Goal: Task Accomplishment & Management: Use online tool/utility

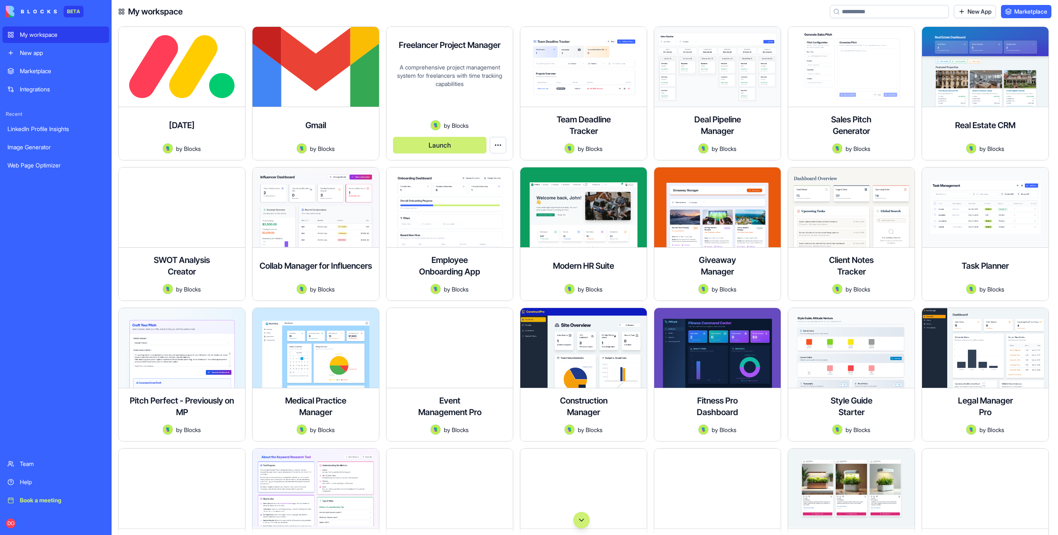
click at [458, 150] on button "Launch" at bounding box center [439, 145] width 93 height 17
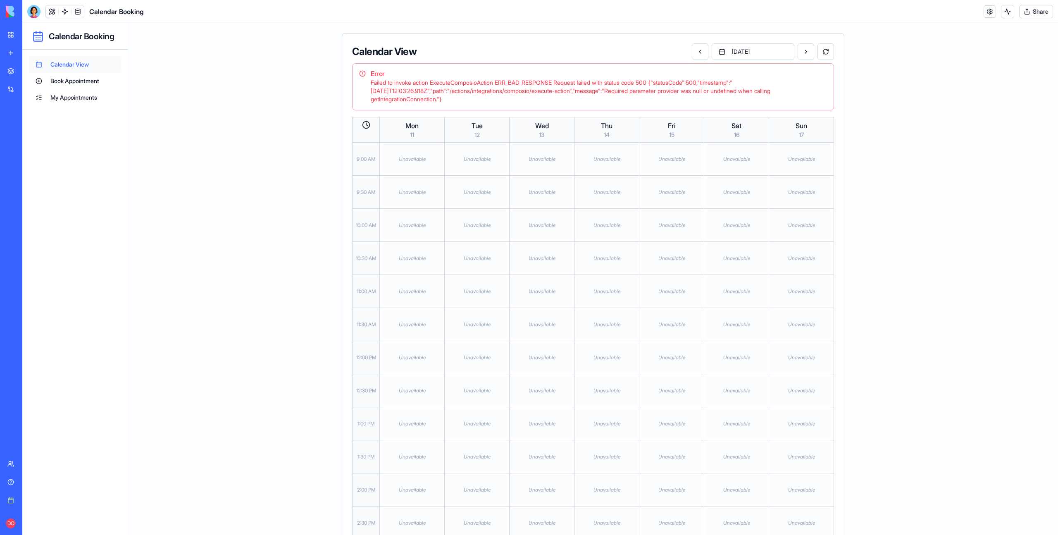
drag, startPoint x: 461, startPoint y: 97, endPoint x: 366, endPoint y: 83, distance: 96.1
click at [366, 83] on div "Failed to invoke action ExecuteComposioAction ERR_BAD_RESPONSE Request failed w…" at bounding box center [593, 91] width 468 height 25
click at [907, 86] on main "Calendar View August 2025 Error Failed to invoke action ExecuteComposioAction E…" at bounding box center [593, 357] width 930 height 669
click at [943, 13] on header "Calendar Booking Share" at bounding box center [540, 11] width 1036 height 23
click at [1029, 15] on html "BETA My workspace New app Marketplace Integrations Recent LinkedIn Profile Insi…" at bounding box center [529, 267] width 1058 height 535
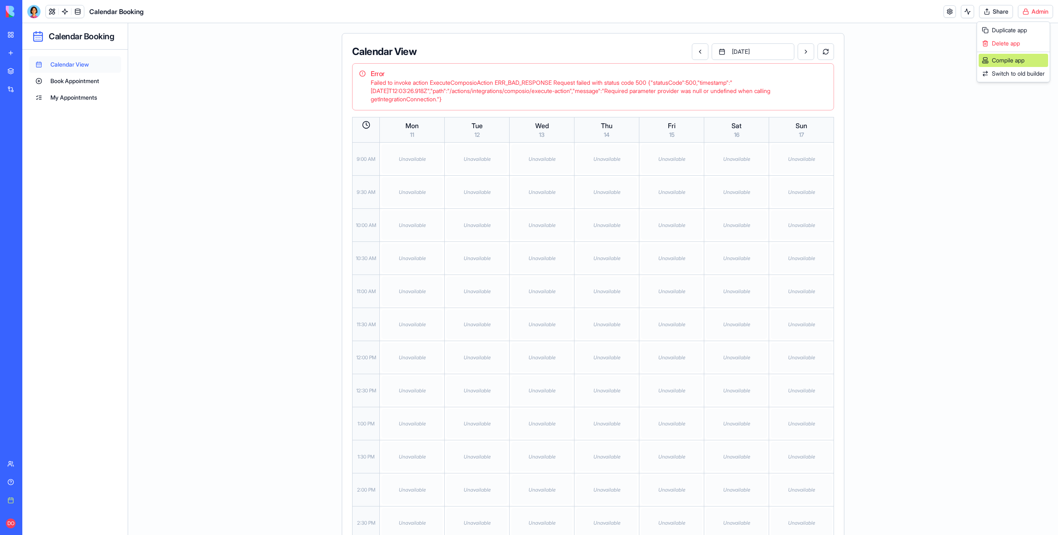
click at [1019, 62] on div "Compile app" at bounding box center [1013, 60] width 69 height 13
drag, startPoint x: 917, startPoint y: 497, endPoint x: 910, endPoint y: 495, distance: 6.8
click at [910, 495] on li "Failed to compile app: [TIME_MARK] Compiler failed on: build for appId: 683802a…" at bounding box center [971, 506] width 147 height 38
click at [911, 327] on main "Calendar View August 2025 Error Failed to invoke action ExecuteComposioAction E…" at bounding box center [593, 357] width 930 height 669
click at [914, 325] on main "Calendar View August 2025 Error Failed to invoke action ExecuteComposioAction E…" at bounding box center [593, 357] width 930 height 669
